Goal: Task Accomplishment & Management: Use online tool/utility

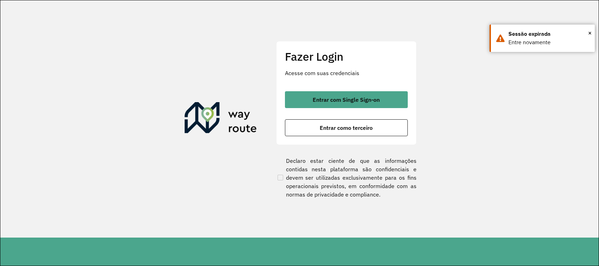
click at [361, 97] on span "Entrar com Single Sign-on" at bounding box center [345, 100] width 67 height 6
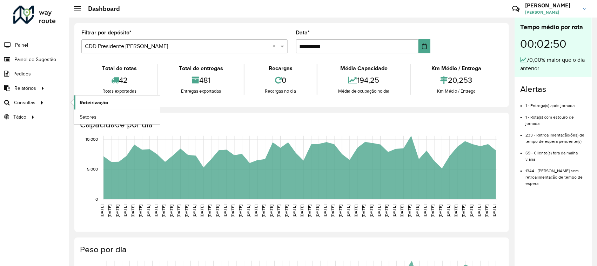
click at [95, 105] on span "Roteirização" at bounding box center [94, 102] width 28 height 7
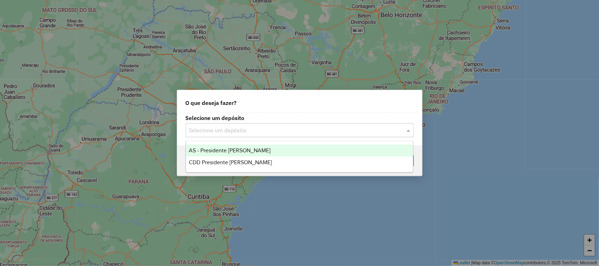
click at [242, 130] on input "text" at bounding box center [292, 130] width 207 height 8
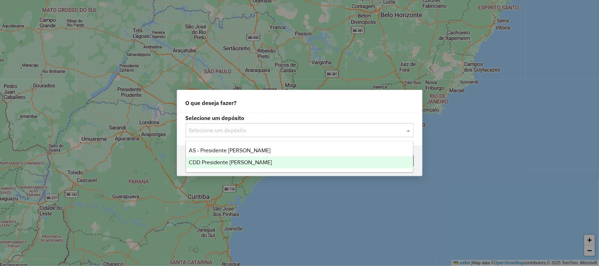
click at [236, 161] on span "CDD Presidente [PERSON_NAME]" at bounding box center [230, 162] width 83 height 6
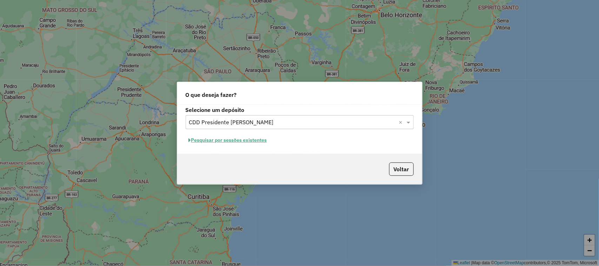
click at [260, 139] on button "Pesquisar por sessões existentes" at bounding box center [228, 140] width 85 height 11
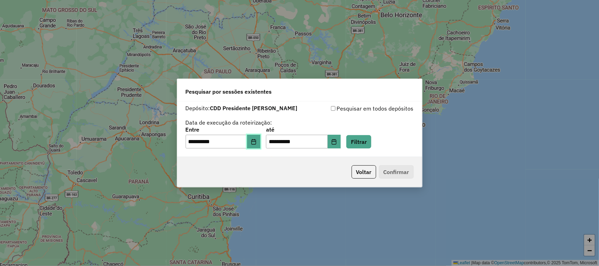
click at [256, 142] on icon "Choose Date" at bounding box center [254, 142] width 6 height 6
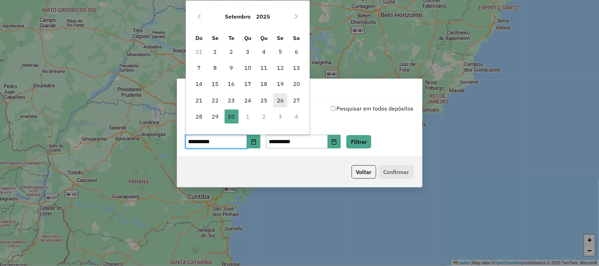
click at [280, 100] on span "26" at bounding box center [280, 100] width 14 height 14
type input "**********"
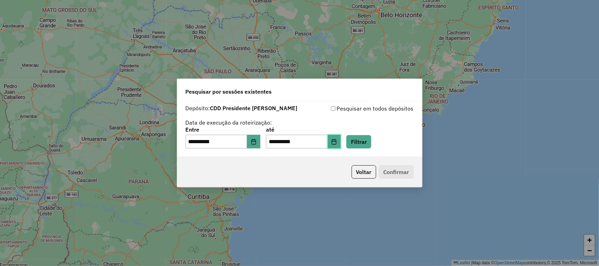
click at [337, 143] on icon "Choose Date" at bounding box center [334, 142] width 6 height 6
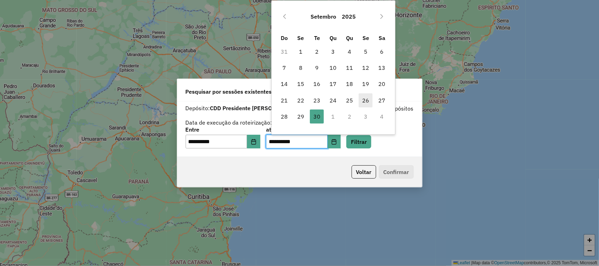
click at [367, 99] on span "26" at bounding box center [365, 100] width 14 height 14
type input "**********"
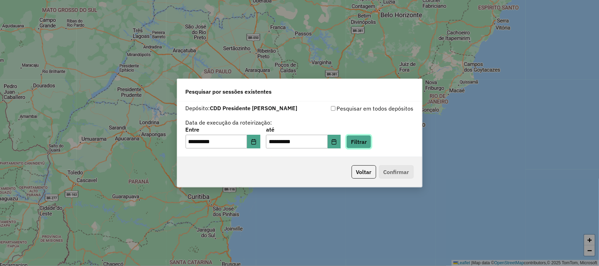
click at [362, 145] on button "Filtrar" at bounding box center [358, 141] width 25 height 13
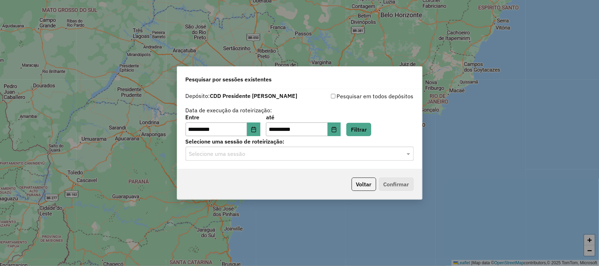
click at [263, 154] on input "text" at bounding box center [292, 154] width 207 height 8
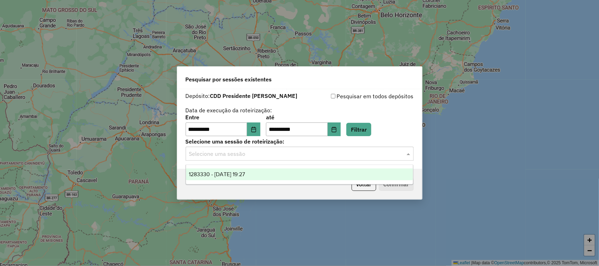
click at [261, 176] on div "1283330 - 26/09/2025 19:27" at bounding box center [299, 174] width 227 height 12
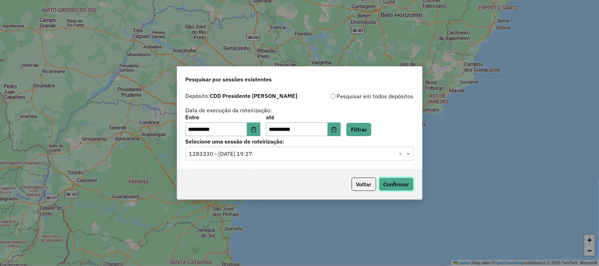
click at [399, 186] on button "Confirmar" at bounding box center [396, 183] width 35 height 13
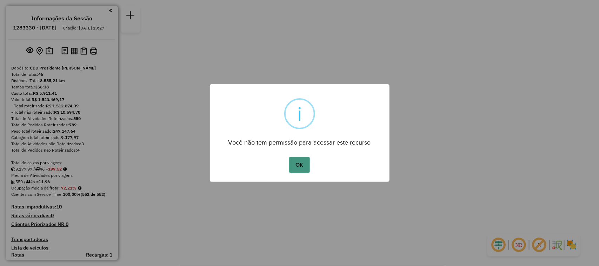
click at [306, 167] on button "OK" at bounding box center [299, 165] width 21 height 16
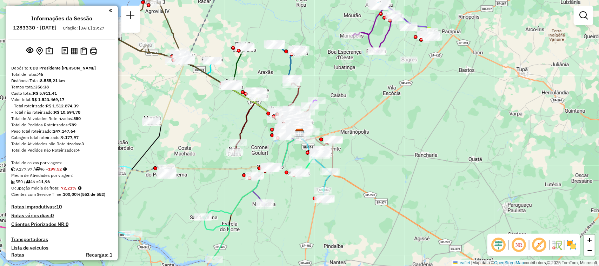
scroll to position [578, 0]
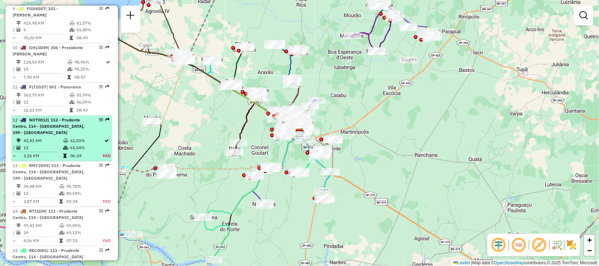
select select "**********"
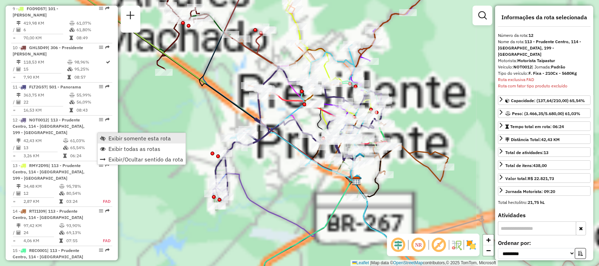
click at [119, 139] on span "Exibir somente esta rota" at bounding box center [139, 138] width 62 height 6
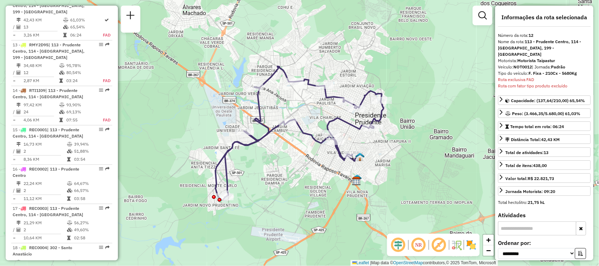
scroll to position [701, 0]
click at [419, 248] on em at bounding box center [418, 244] width 17 height 17
click at [397, 244] on em at bounding box center [398, 244] width 17 height 17
click at [398, 246] on em at bounding box center [398, 244] width 17 height 17
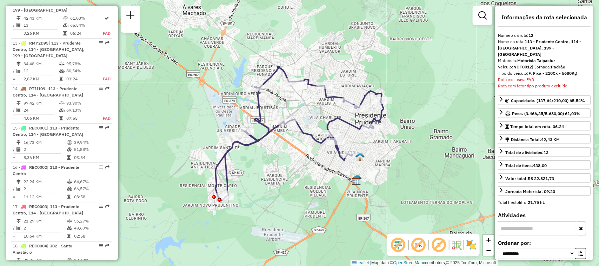
click at [398, 246] on em at bounding box center [398, 244] width 17 height 17
click at [439, 248] on em at bounding box center [438, 244] width 17 height 17
click at [440, 244] on em at bounding box center [438, 244] width 17 height 17
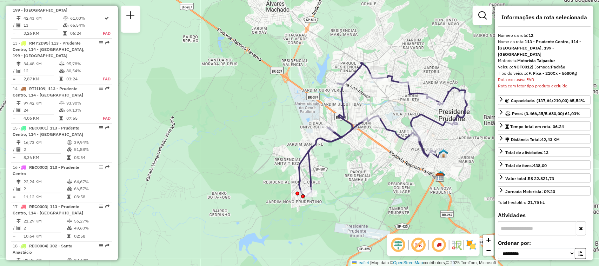
drag, startPoint x: 322, startPoint y: 190, endPoint x: 405, endPoint y: 187, distance: 83.5
click at [405, 187] on div "Janela de atendimento Grade de atendimento Capacidade Transportadoras Veículos …" at bounding box center [299, 133] width 599 height 266
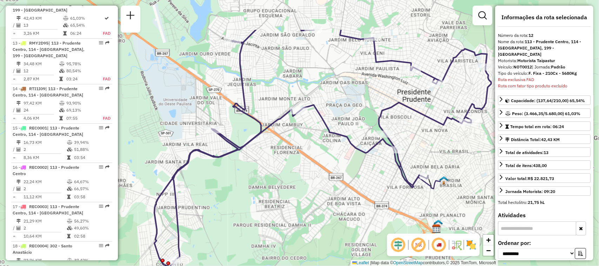
drag, startPoint x: 424, startPoint y: 164, endPoint x: 356, endPoint y: 220, distance: 88.7
click at [356, 220] on div "Janela de atendimento Grade de atendimento Capacidade Transportadoras Veículos …" at bounding box center [299, 133] width 599 height 266
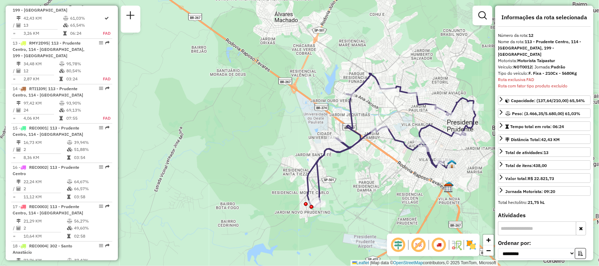
drag, startPoint x: 358, startPoint y: 197, endPoint x: 397, endPoint y: 171, distance: 47.1
click at [397, 171] on div "Janela de atendimento Grade de atendimento Capacidade Transportadoras Veículos …" at bounding box center [299, 133] width 599 height 266
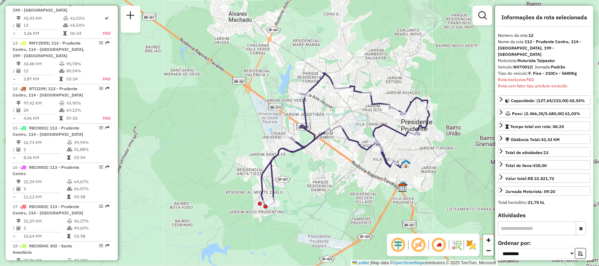
drag, startPoint x: 470, startPoint y: 152, endPoint x: 402, endPoint y: 159, distance: 69.1
click at [402, 159] on div "Janela de atendimento Grade de atendimento Capacidade Transportadoras Veículos …" at bounding box center [299, 133] width 599 height 266
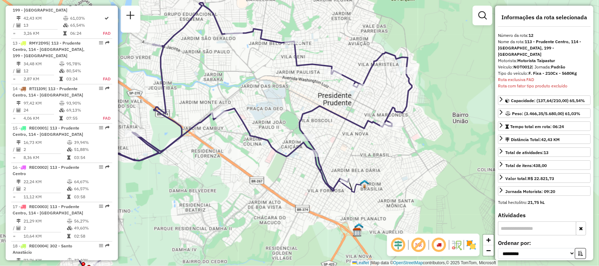
click at [438, 243] on em at bounding box center [438, 244] width 17 height 17
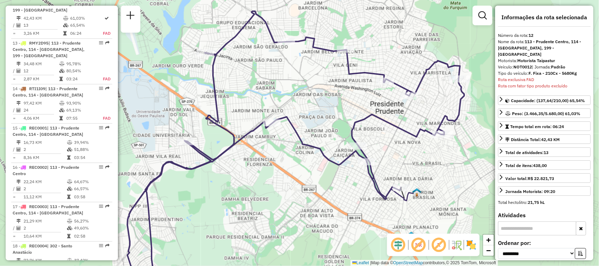
drag, startPoint x: 298, startPoint y: 111, endPoint x: 341, endPoint y: 111, distance: 42.8
click at [341, 111] on div "Janela de atendimento Grade de atendimento Capacidade Transportadoras Veículos …" at bounding box center [299, 133] width 599 height 266
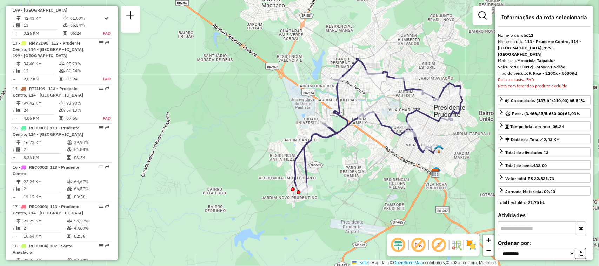
drag, startPoint x: 386, startPoint y: 189, endPoint x: 446, endPoint y: 186, distance: 60.0
click at [446, 186] on div "Janela de atendimento Grade de atendimento Capacidade Transportadoras Veículos …" at bounding box center [299, 133] width 599 height 266
click at [131, 18] on em at bounding box center [130, 15] width 8 height 8
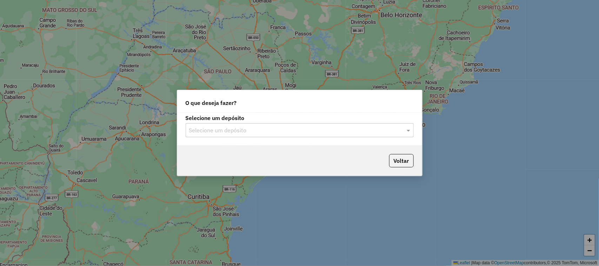
click at [327, 129] on input "text" at bounding box center [292, 130] width 207 height 8
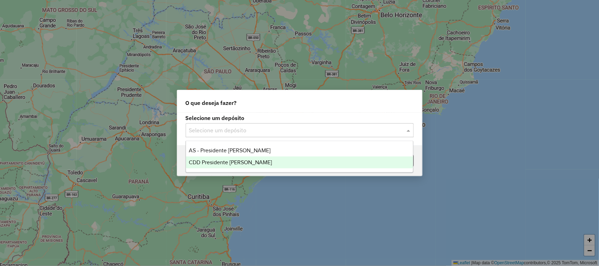
click at [290, 160] on div "CDD Presidente [PERSON_NAME]" at bounding box center [299, 162] width 227 height 12
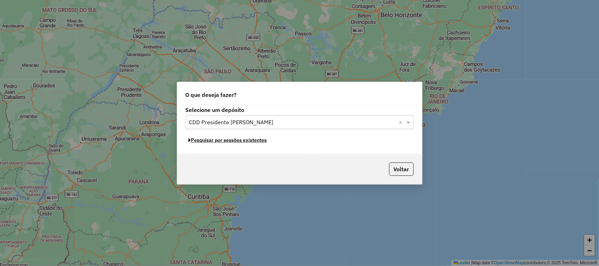
click at [233, 141] on button "Pesquisar por sessões existentes" at bounding box center [228, 140] width 85 height 11
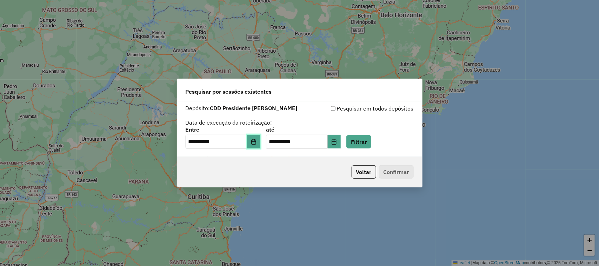
click at [256, 140] on icon "Choose Date" at bounding box center [254, 142] width 6 height 6
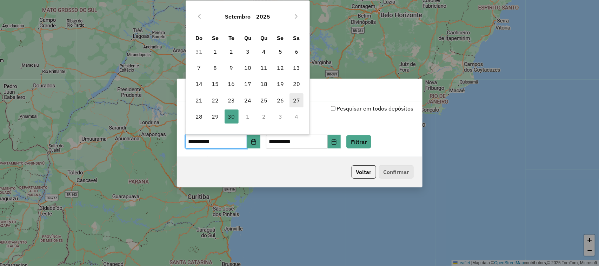
click at [302, 100] on span "27" at bounding box center [296, 100] width 14 height 14
type input "**********"
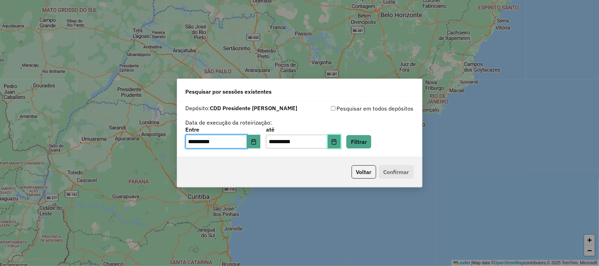
click at [337, 143] on icon "Choose Date" at bounding box center [334, 142] width 6 height 6
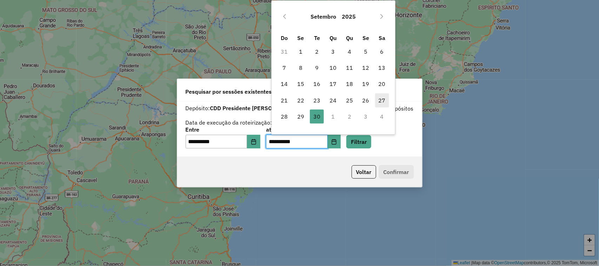
click at [381, 97] on span "27" at bounding box center [382, 100] width 14 height 14
type input "**********"
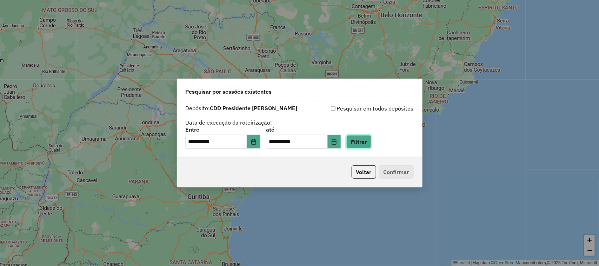
click at [367, 139] on button "Filtrar" at bounding box center [358, 141] width 25 height 13
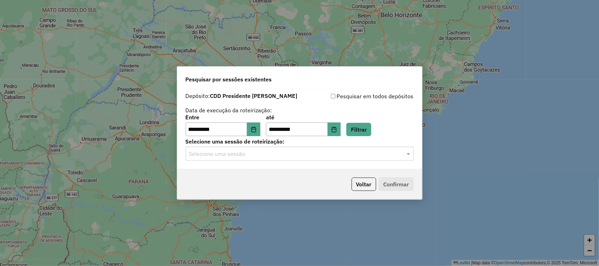
click at [263, 152] on input "text" at bounding box center [292, 154] width 207 height 8
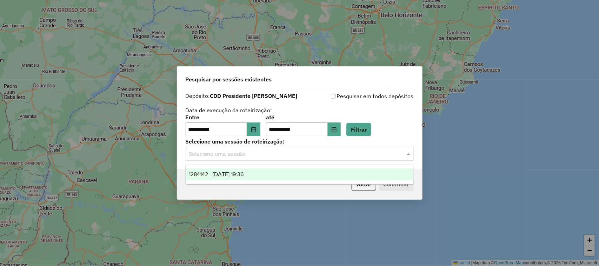
click at [243, 173] on span "1284142 - 27/09/2025 19:36" at bounding box center [216, 174] width 55 height 6
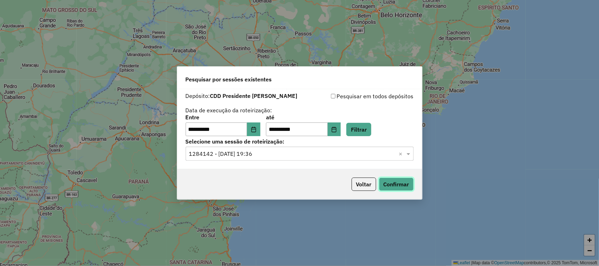
click at [393, 188] on button "Confirmar" at bounding box center [396, 183] width 35 height 13
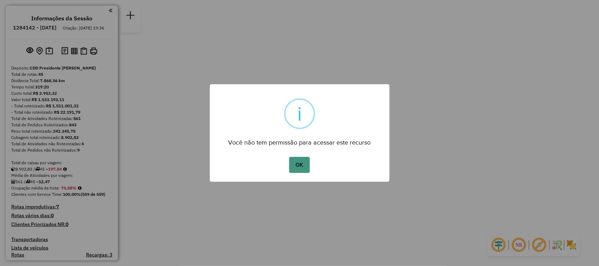
click at [303, 168] on button "OK" at bounding box center [299, 165] width 21 height 16
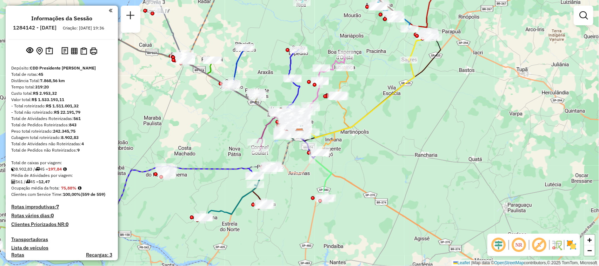
scroll to position [913, 0]
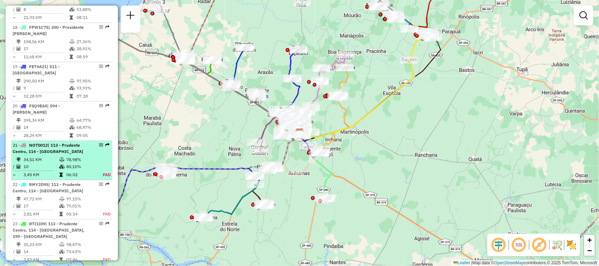
select select "**********"
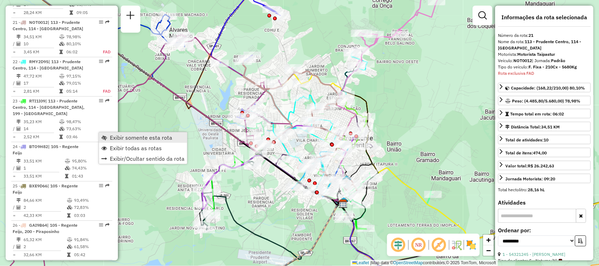
click at [112, 140] on span "Exibir somente esta rota" at bounding box center [141, 138] width 62 height 6
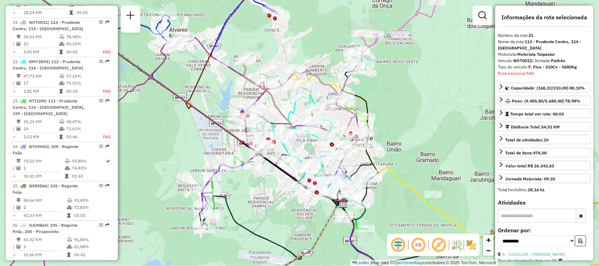
scroll to position [1036, 0]
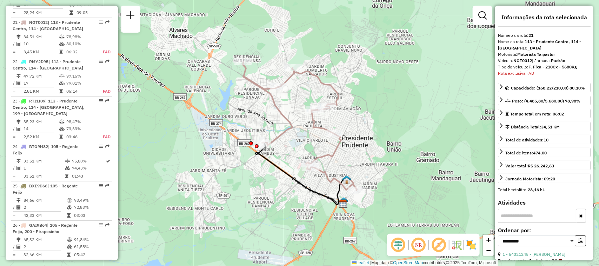
click at [416, 246] on em at bounding box center [418, 244] width 17 height 17
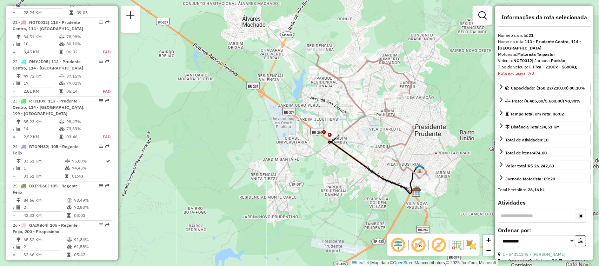
drag, startPoint x: 407, startPoint y: 171, endPoint x: 480, endPoint y: 160, distance: 73.8
click at [480, 160] on div "Janela de atendimento Grade de atendimento Capacidade Transportadoras Veículos …" at bounding box center [299, 133] width 599 height 266
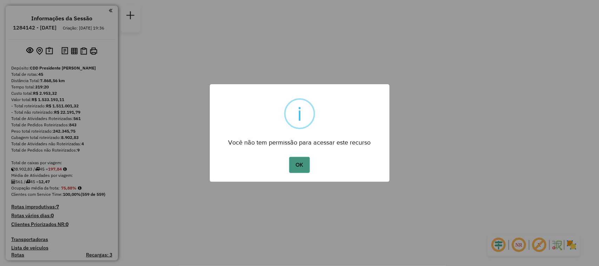
click at [301, 167] on button "OK" at bounding box center [299, 165] width 21 height 16
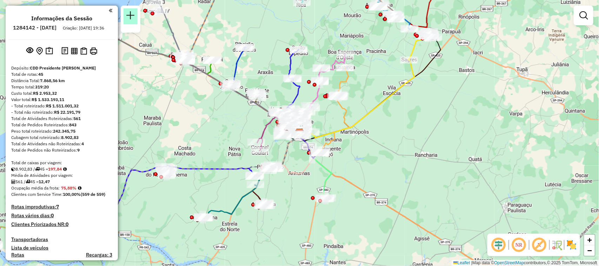
click at [126, 16] on em at bounding box center [130, 15] width 8 height 8
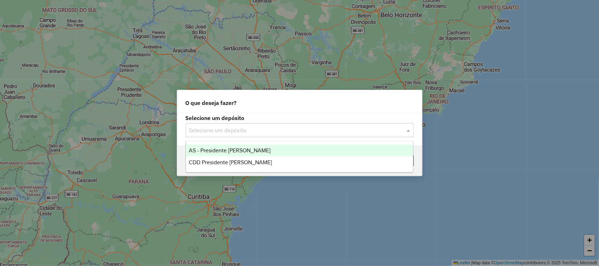
click at [217, 127] on input "text" at bounding box center [292, 130] width 207 height 8
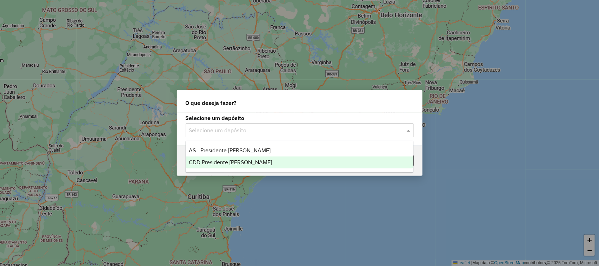
click at [231, 162] on span "CDD Presidente [PERSON_NAME]" at bounding box center [230, 162] width 83 height 6
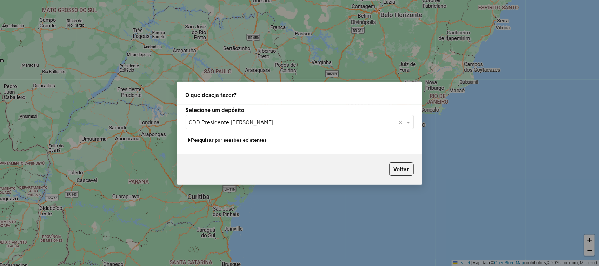
click at [262, 141] on button "Pesquisar por sessões existentes" at bounding box center [228, 140] width 85 height 11
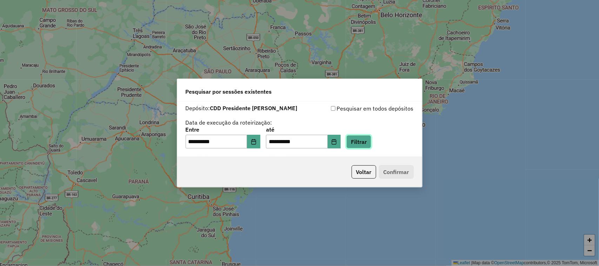
click at [370, 142] on button "Filtrar" at bounding box center [358, 141] width 25 height 13
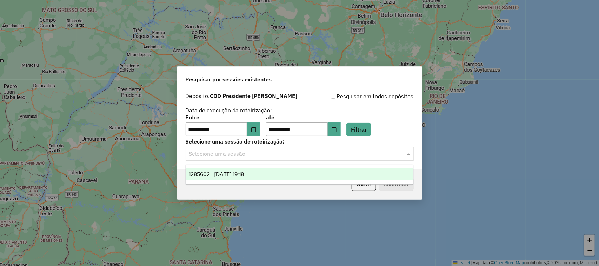
click at [244, 154] on input "text" at bounding box center [292, 154] width 207 height 8
click at [238, 174] on span "1285602 - 30/09/2025 19:18" at bounding box center [216, 174] width 55 height 6
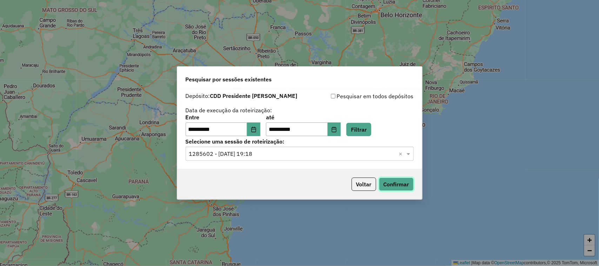
click at [392, 185] on button "Confirmar" at bounding box center [396, 183] width 35 height 13
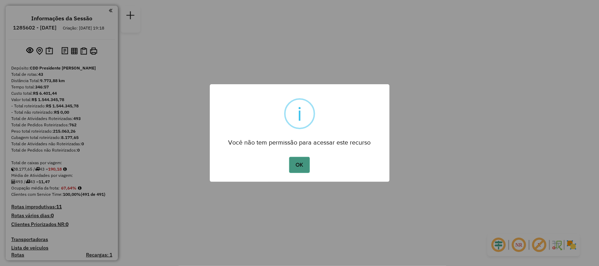
click at [293, 166] on button "OK" at bounding box center [299, 165] width 21 height 16
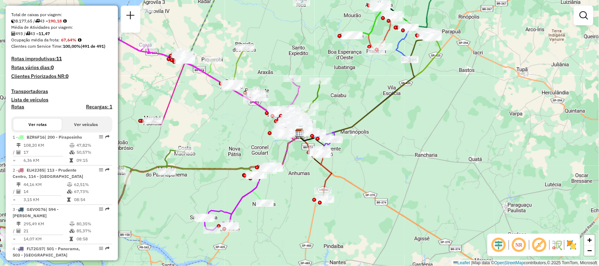
scroll to position [175, 0]
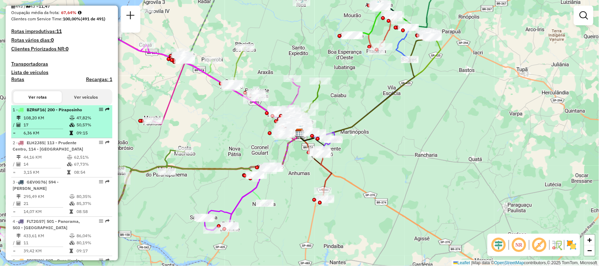
select select "**********"
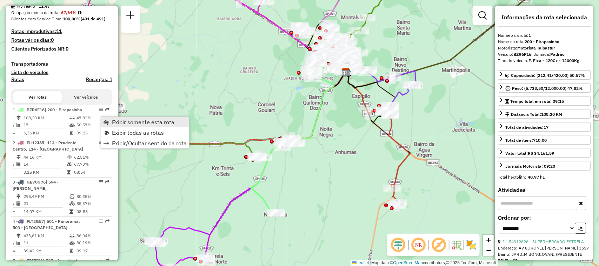
click at [115, 121] on span "Exibir somente esta rota" at bounding box center [143, 122] width 62 height 6
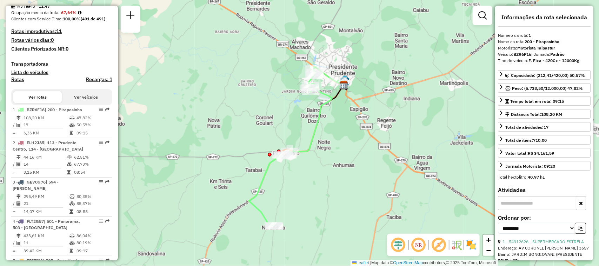
drag, startPoint x: 329, startPoint y: 199, endPoint x: 327, endPoint y: 212, distance: 13.1
click at [327, 212] on div "Janela de atendimento Grade de atendimento Capacidade Transportadoras Veículos …" at bounding box center [299, 133] width 599 height 266
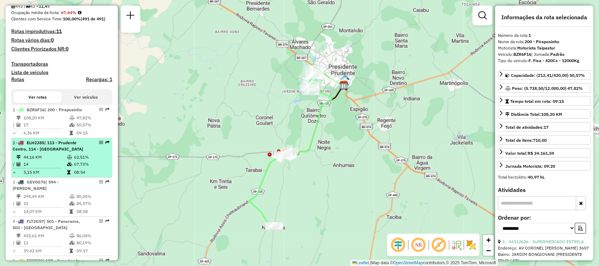
click at [99, 144] on em at bounding box center [101, 142] width 4 height 4
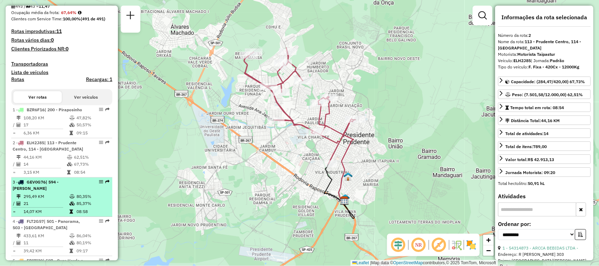
click at [100, 184] on em at bounding box center [101, 182] width 4 height 4
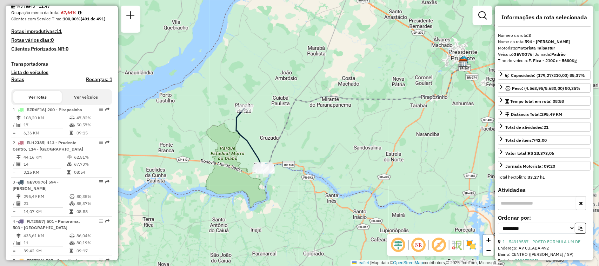
drag, startPoint x: 274, startPoint y: 199, endPoint x: 310, endPoint y: 169, distance: 47.1
click at [310, 169] on div "Janela de atendimento Grade de atendimento Capacidade Transportadoras Veículos …" at bounding box center [299, 133] width 599 height 266
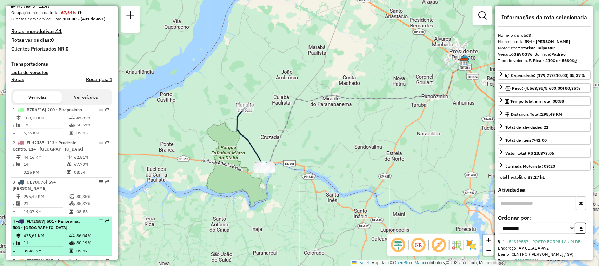
click at [99, 223] on em at bounding box center [101, 221] width 4 height 4
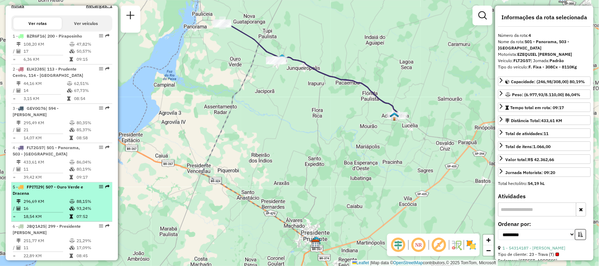
scroll to position [263, 0]
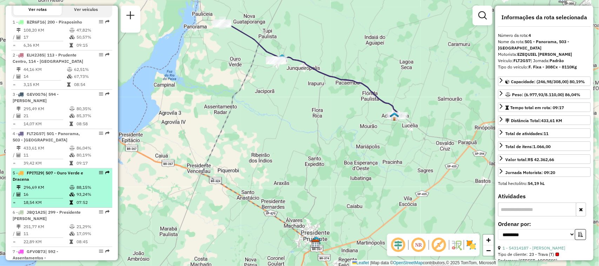
click at [100, 175] on em at bounding box center [101, 172] width 4 height 4
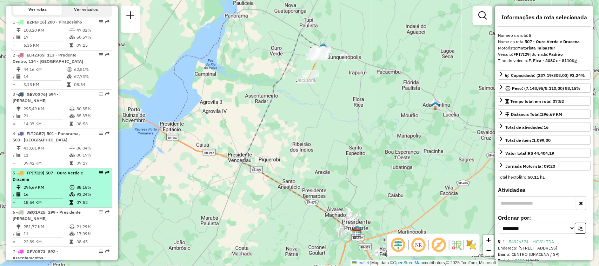
scroll to position [307, 0]
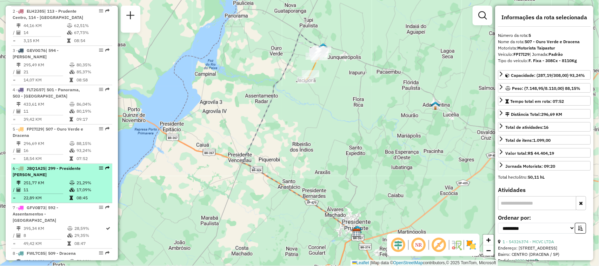
click at [100, 170] on em at bounding box center [101, 168] width 4 height 4
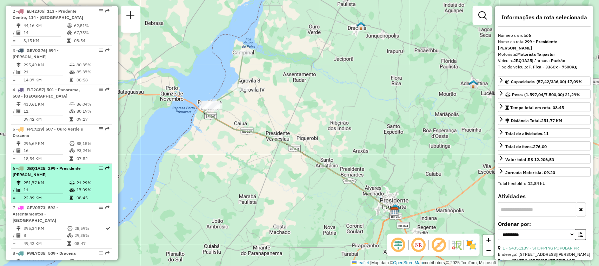
scroll to position [351, 0]
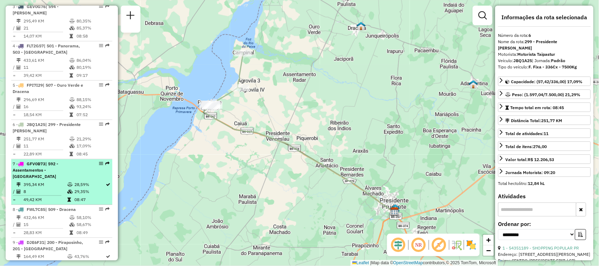
click at [99, 166] on em at bounding box center [101, 163] width 4 height 4
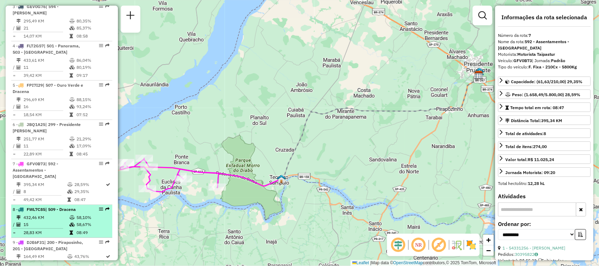
click at [99, 209] on em at bounding box center [101, 209] width 4 height 4
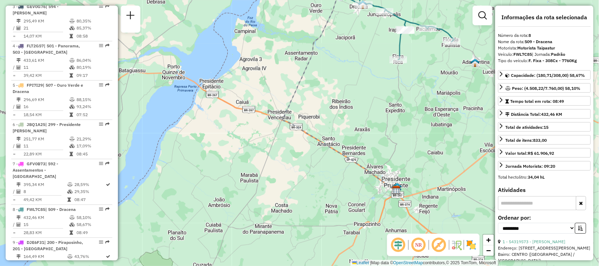
drag, startPoint x: 251, startPoint y: 186, endPoint x: 320, endPoint y: 127, distance: 90.3
click at [320, 127] on div "Janela de atendimento Grade de atendimento Capacidade Transportadoras Veículos …" at bounding box center [299, 133] width 599 height 266
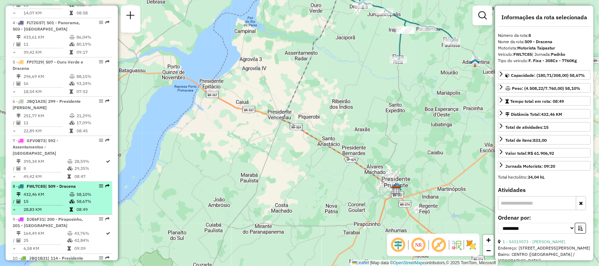
scroll to position [395, 0]
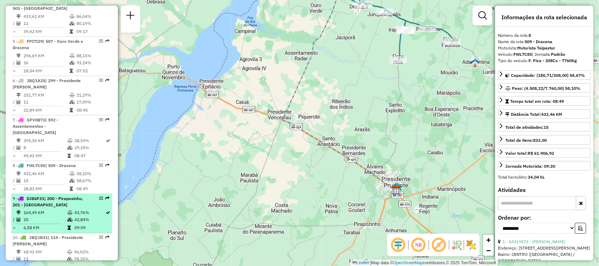
click at [99, 198] on em at bounding box center [101, 198] width 4 height 4
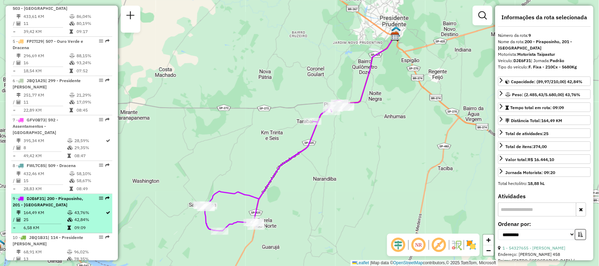
click at [99, 198] on em at bounding box center [101, 198] width 4 height 4
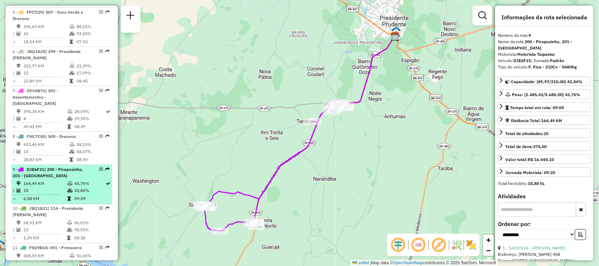
scroll to position [438, 0]
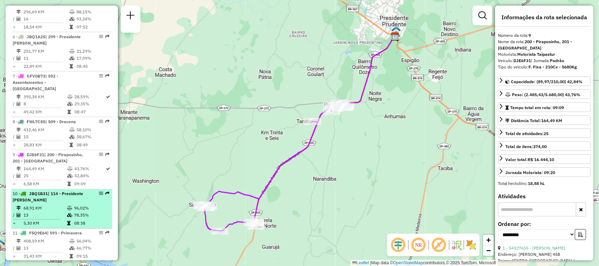
click at [99, 195] on em at bounding box center [101, 193] width 4 height 4
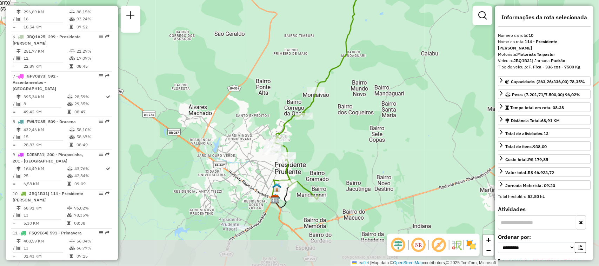
drag, startPoint x: 346, startPoint y: 195, endPoint x: 356, endPoint y: 168, distance: 28.7
click at [356, 168] on div "Janela de atendimento Grade de atendimento Capacidade Transportadoras Veículos …" at bounding box center [299, 133] width 599 height 266
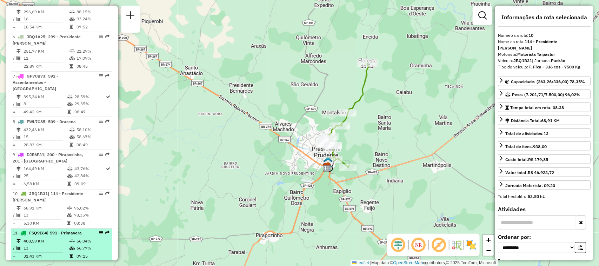
click at [100, 234] on em at bounding box center [101, 233] width 4 height 4
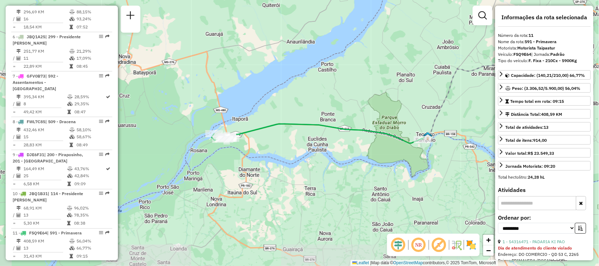
drag, startPoint x: 204, startPoint y: 209, endPoint x: 323, endPoint y: 163, distance: 127.3
click at [323, 163] on div "Janela de atendimento Grade de atendimento Capacidade Transportadoras Veículos …" at bounding box center [299, 133] width 599 height 266
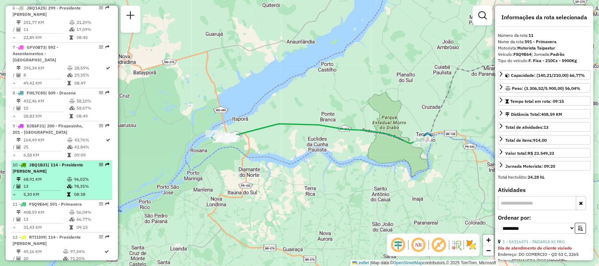
scroll to position [482, 0]
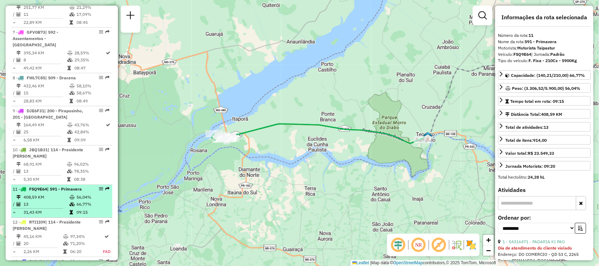
click at [99, 189] on em at bounding box center [101, 189] width 4 height 4
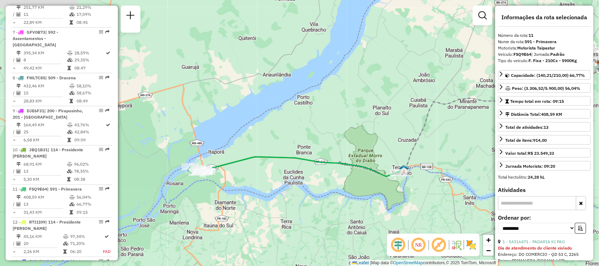
drag, startPoint x: 204, startPoint y: 206, endPoint x: 299, endPoint y: 193, distance: 95.5
click at [299, 193] on div "Janela de atendimento Grade de atendimento Capacidade Transportadoras Veículos …" at bounding box center [299, 133] width 599 height 266
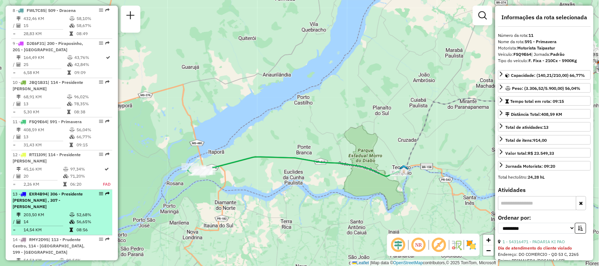
scroll to position [570, 0]
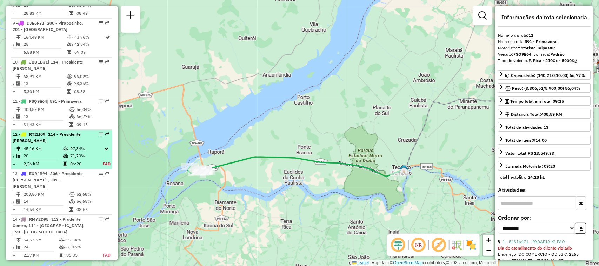
click at [99, 135] on em at bounding box center [101, 134] width 4 height 4
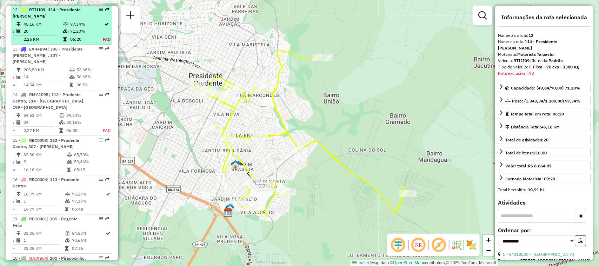
scroll to position [695, 0]
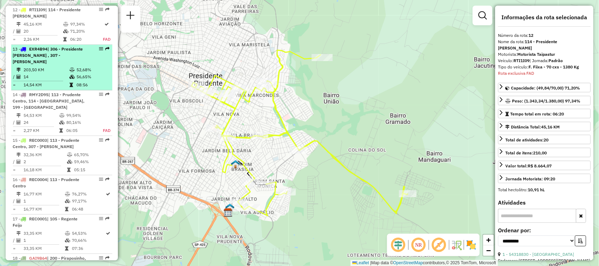
click at [99, 48] on em at bounding box center [101, 49] width 4 height 4
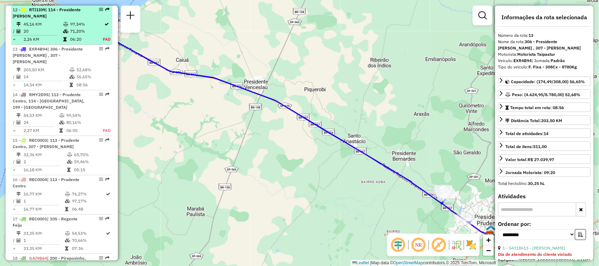
click at [99, 8] on em at bounding box center [101, 9] width 4 height 4
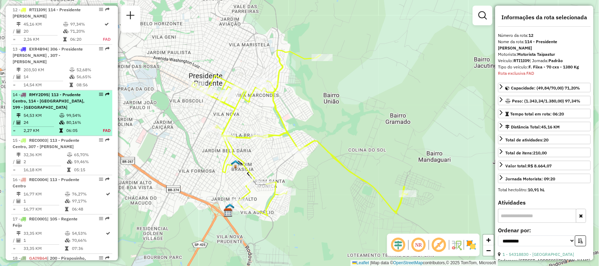
click at [99, 92] on em at bounding box center [101, 94] width 4 height 4
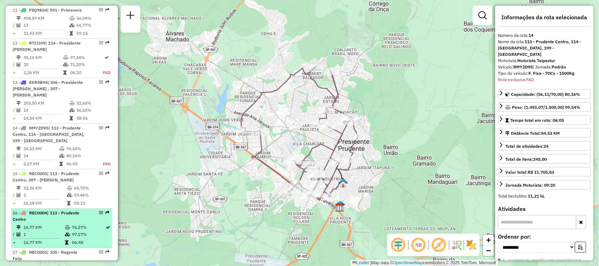
scroll to position [642, 0]
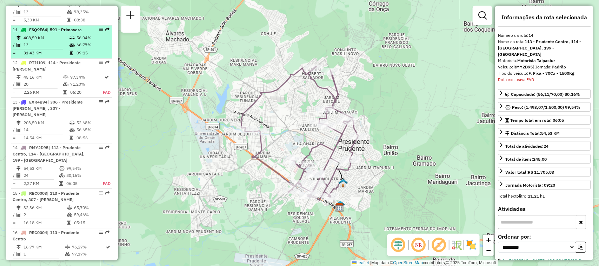
click at [99, 30] on em at bounding box center [101, 29] width 4 height 4
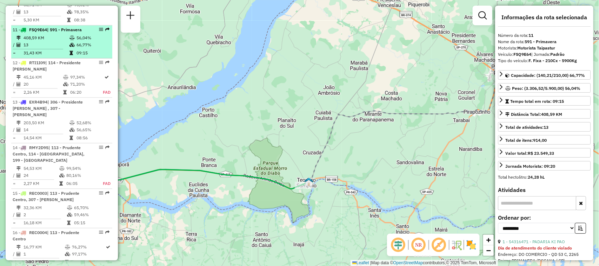
scroll to position [598, 0]
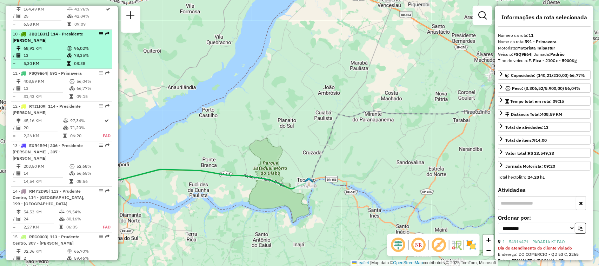
click at [99, 33] on em at bounding box center [101, 34] width 4 height 4
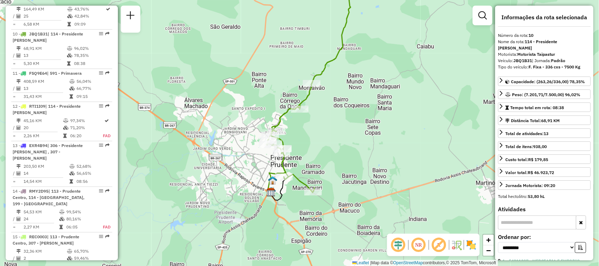
drag, startPoint x: 340, startPoint y: 197, endPoint x: 350, endPoint y: 156, distance: 41.8
click at [350, 156] on div "Janela de atendimento Grade de atendimento Capacidade Transportadoras Veículos …" at bounding box center [299, 133] width 599 height 266
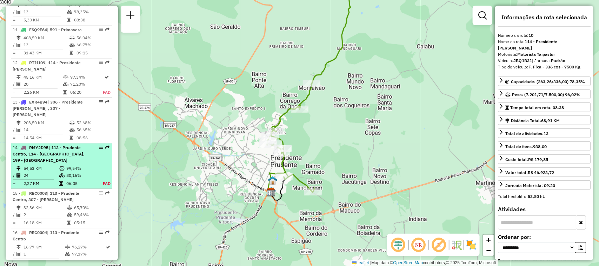
scroll to position [686, 0]
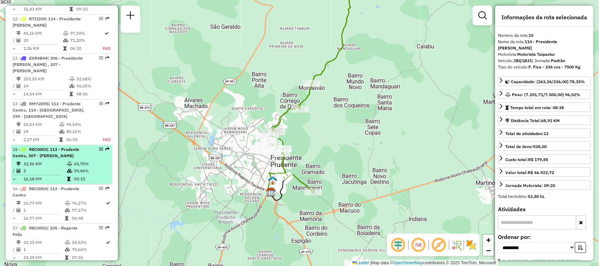
click at [99, 147] on em at bounding box center [101, 149] width 4 height 4
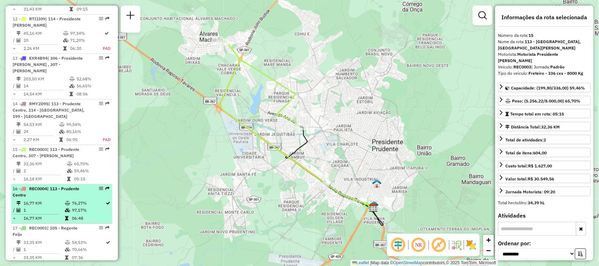
click at [99, 186] on em at bounding box center [101, 188] width 4 height 4
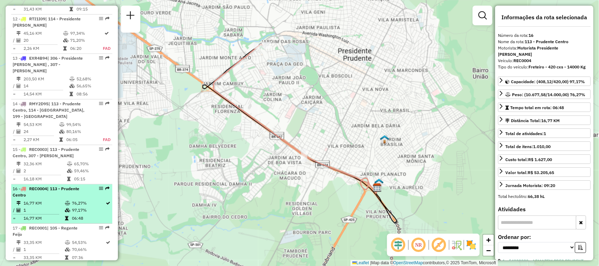
scroll to position [729, 0]
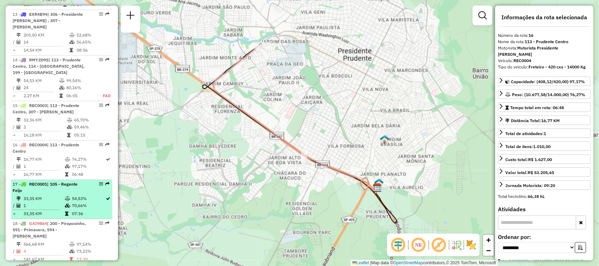
click at [99, 182] on em at bounding box center [101, 184] width 4 height 4
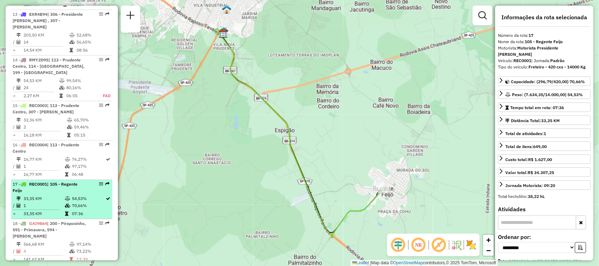
scroll to position [773, 0]
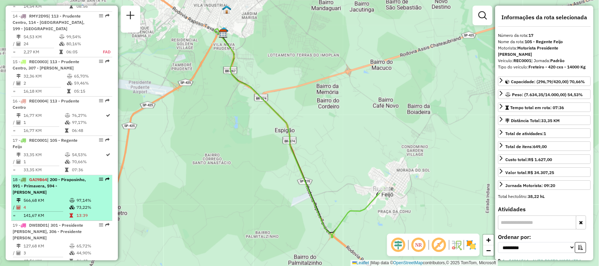
click at [99, 177] on em at bounding box center [101, 179] width 4 height 4
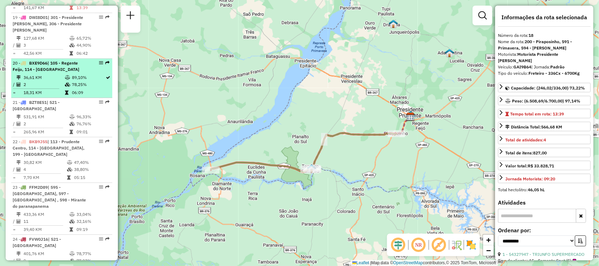
scroll to position [992, 0]
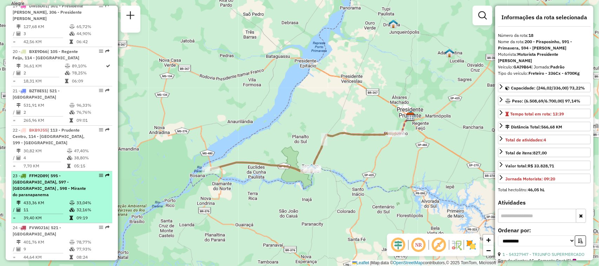
click at [100, 173] on em at bounding box center [101, 175] width 4 height 4
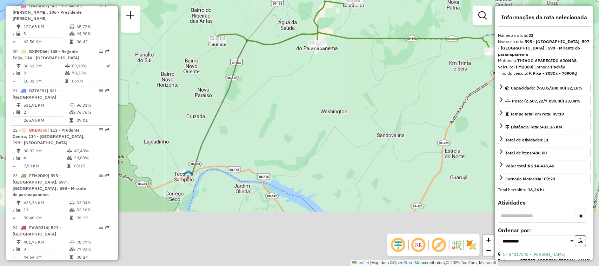
drag, startPoint x: 268, startPoint y: 186, endPoint x: 354, endPoint y: 123, distance: 106.4
click at [354, 123] on div "Janela de atendimento Grade de atendimento Capacidade Transportadoras Veículos …" at bounding box center [299, 133] width 599 height 266
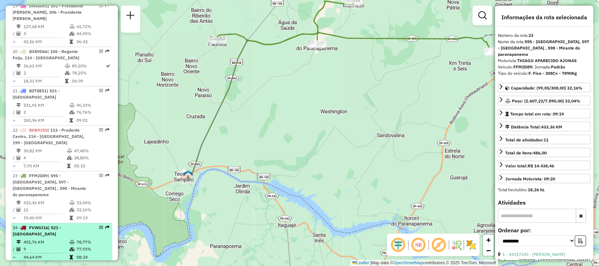
click at [99, 225] on em at bounding box center [101, 227] width 4 height 4
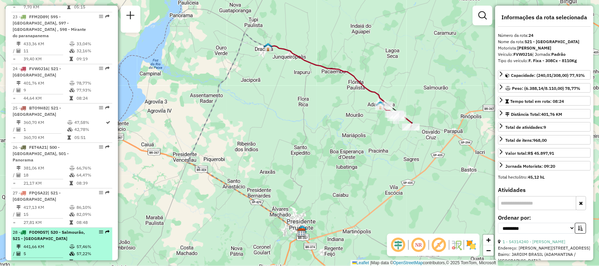
scroll to position [1168, 0]
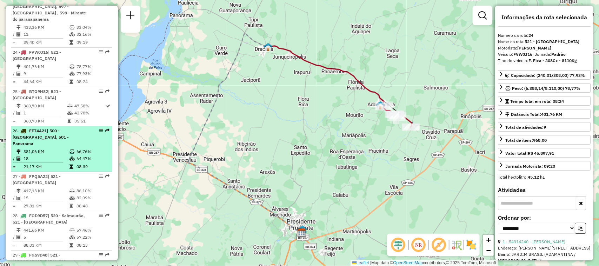
click at [100, 128] on em at bounding box center [101, 130] width 4 height 4
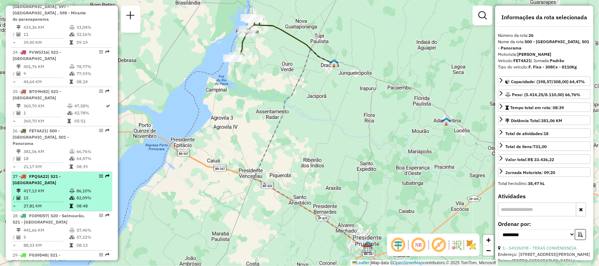
click at [96, 174] on div at bounding box center [98, 176] width 21 height 4
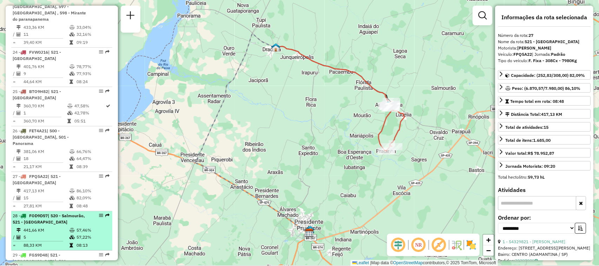
click at [99, 213] on em at bounding box center [101, 215] width 4 height 4
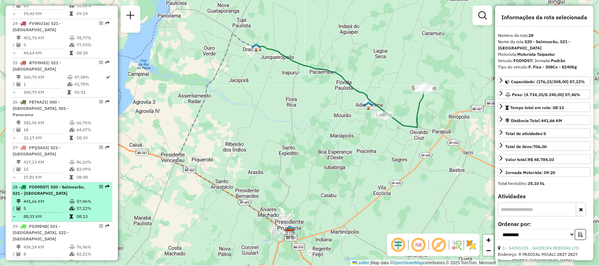
scroll to position [1212, 0]
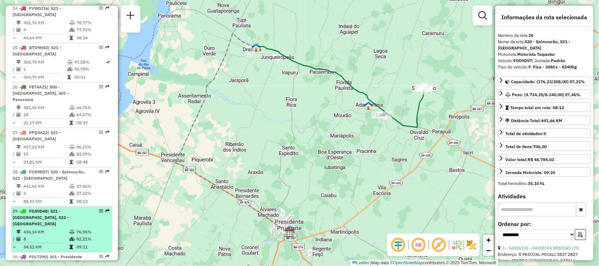
click at [99, 209] on em at bounding box center [101, 211] width 4 height 4
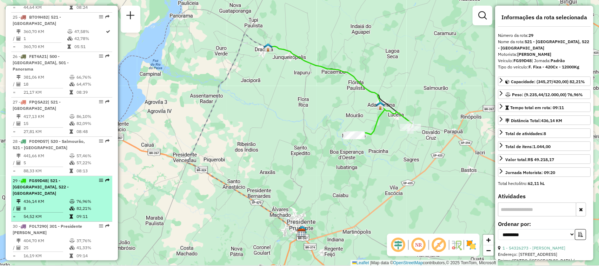
scroll to position [1256, 0]
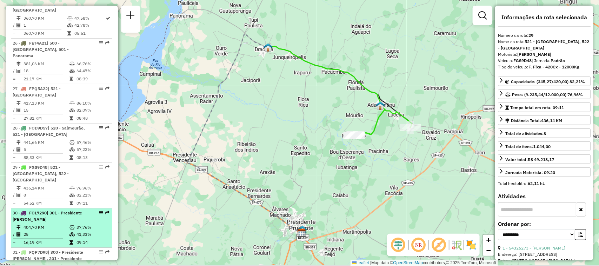
click at [99, 210] on em at bounding box center [101, 212] width 4 height 4
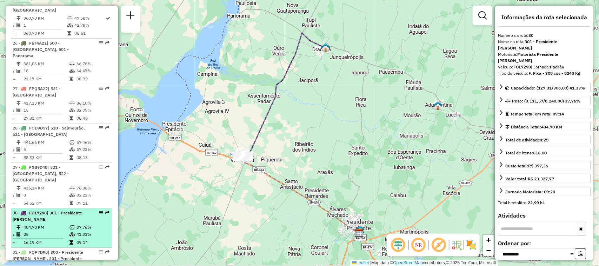
scroll to position [1299, 0]
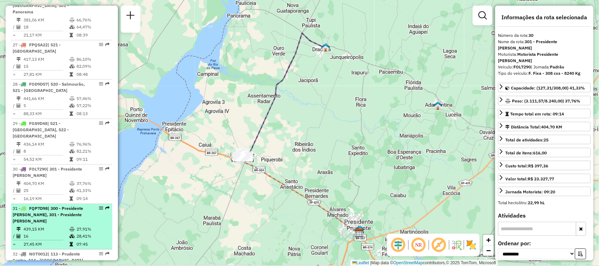
click at [99, 206] on em at bounding box center [101, 208] width 4 height 4
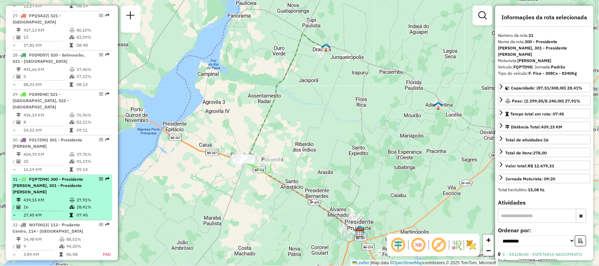
scroll to position [1343, 0]
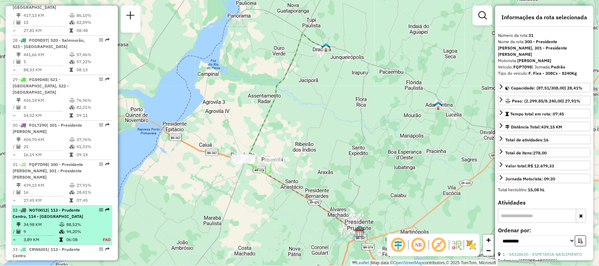
click at [99, 208] on em at bounding box center [101, 210] width 4 height 4
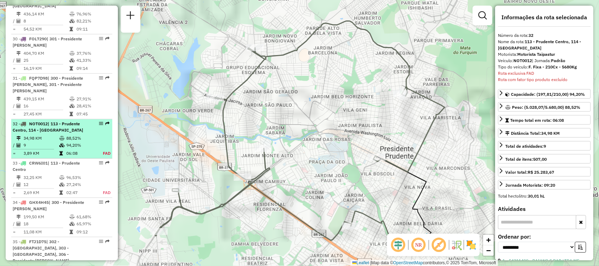
scroll to position [1487, 0]
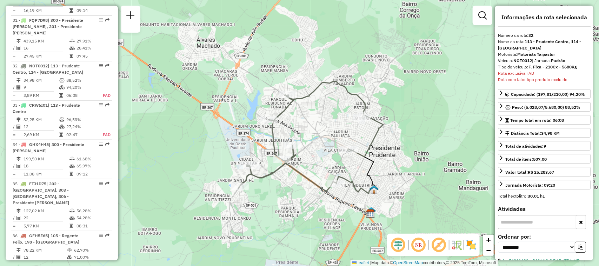
drag, startPoint x: 322, startPoint y: 186, endPoint x: 322, endPoint y: 169, distance: 16.5
click at [322, 169] on div "Janela de atendimento Grade de atendimento Capacidade Transportadoras Veículos …" at bounding box center [299, 133] width 599 height 266
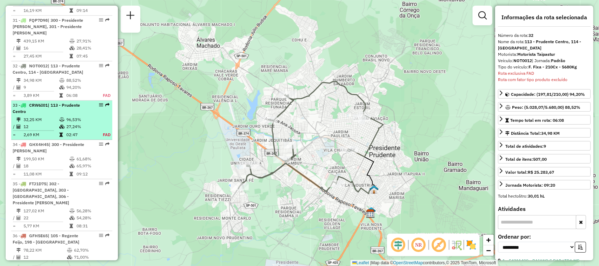
click at [100, 103] on em at bounding box center [101, 105] width 4 height 4
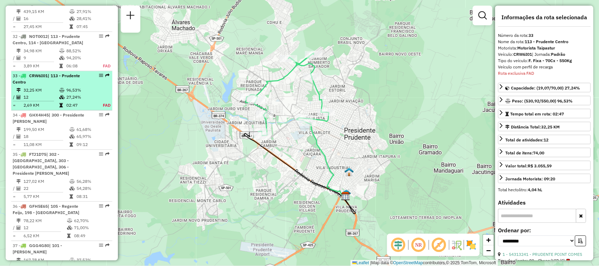
scroll to position [1526, 0]
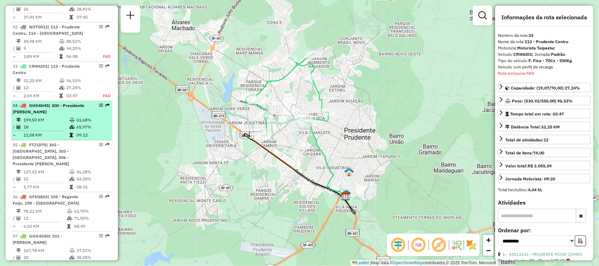
click at [99, 103] on em at bounding box center [101, 105] width 4 height 4
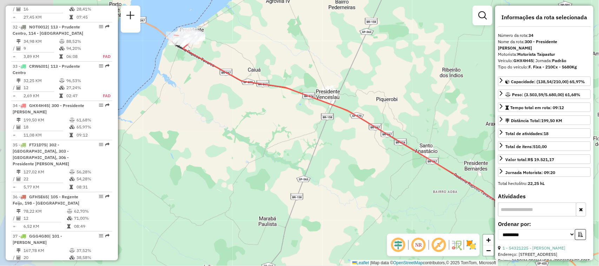
drag, startPoint x: 218, startPoint y: 127, endPoint x: 286, endPoint y: 132, distance: 68.6
click at [286, 132] on div "Janela de atendimento Grade de atendimento Capacidade Transportadoras Veículos …" at bounding box center [299, 133] width 599 height 266
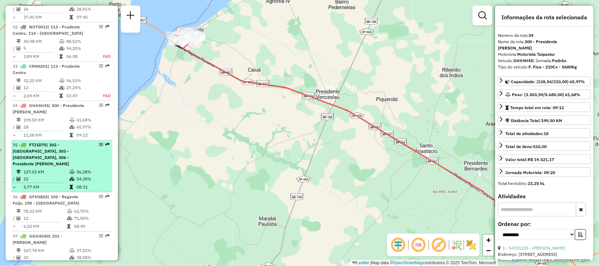
click at [99, 142] on em at bounding box center [101, 144] width 4 height 4
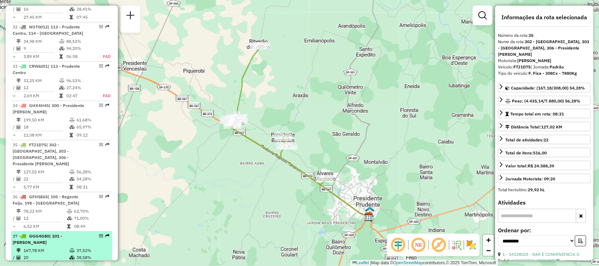
click at [99, 234] on em at bounding box center [101, 236] width 4 height 4
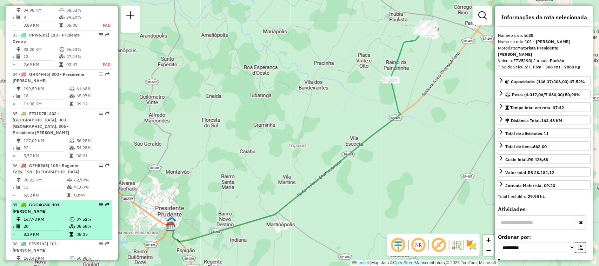
scroll to position [1570, 0]
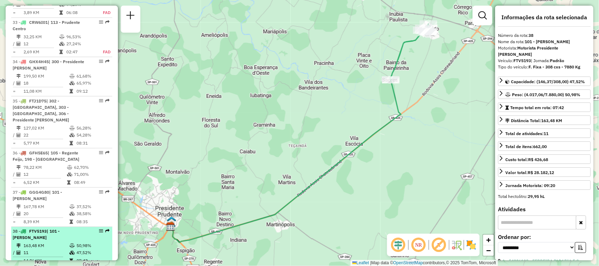
click at [101, 229] on em at bounding box center [101, 231] width 4 height 4
click at [100, 229] on em at bounding box center [101, 231] width 4 height 4
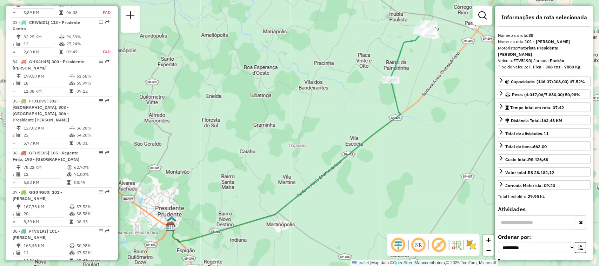
click at [99, 265] on em at bounding box center [101, 270] width 4 height 4
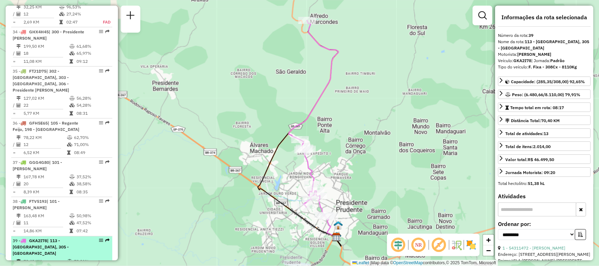
scroll to position [1614, 0]
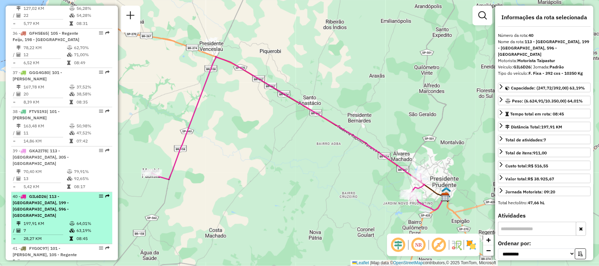
scroll to position [1702, 0]
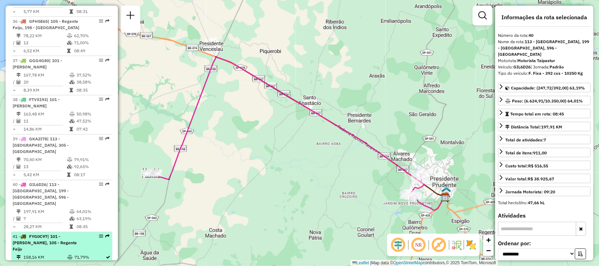
click at [100, 234] on em at bounding box center [101, 236] width 4 height 4
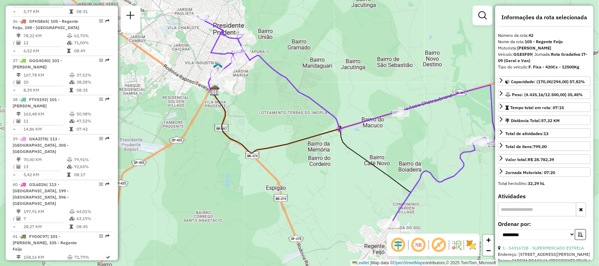
drag, startPoint x: 207, startPoint y: 197, endPoint x: 254, endPoint y: 184, distance: 48.3
click at [254, 184] on div "Janela de atendimento Grade de atendimento Capacidade Transportadoras Veículos …" at bounding box center [299, 133] width 599 height 266
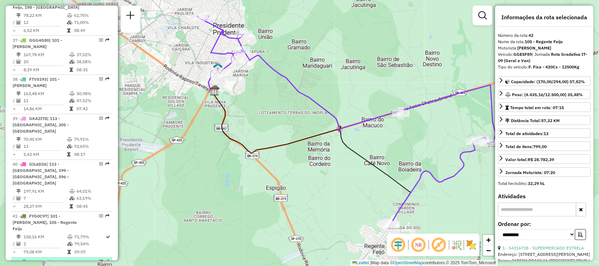
scroll to position [1729, 0]
